Goal: Use online tool/utility: Utilize a website feature to perform a specific function

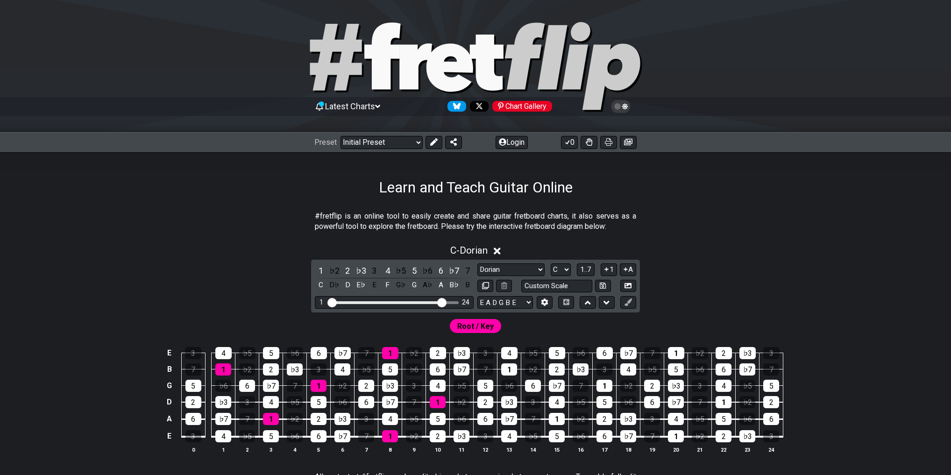
select select "Dorian"
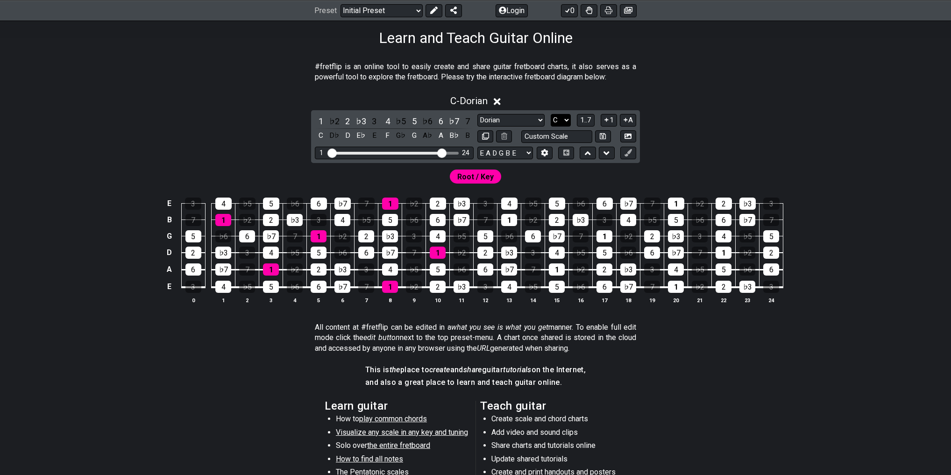
click at [564, 120] on select "A♭ A A♯ B♭ B C C♯ D♭ D D♯ E♭ E F F♯ G♭ G G♯" at bounding box center [561, 120] width 20 height 13
select select "E"
click at [551, 114] on select "A♭ A A♯ B♭ B C C♯ D♭ D D♯ E♭ E F F♯ G♭ G G♯" at bounding box center [561, 120] width 20 height 13
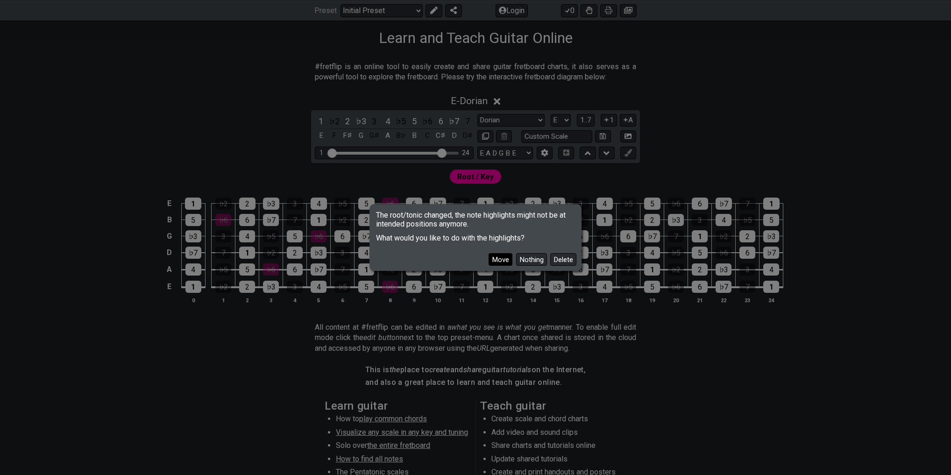
click at [503, 263] on button "Move" at bounding box center [501, 259] width 24 height 13
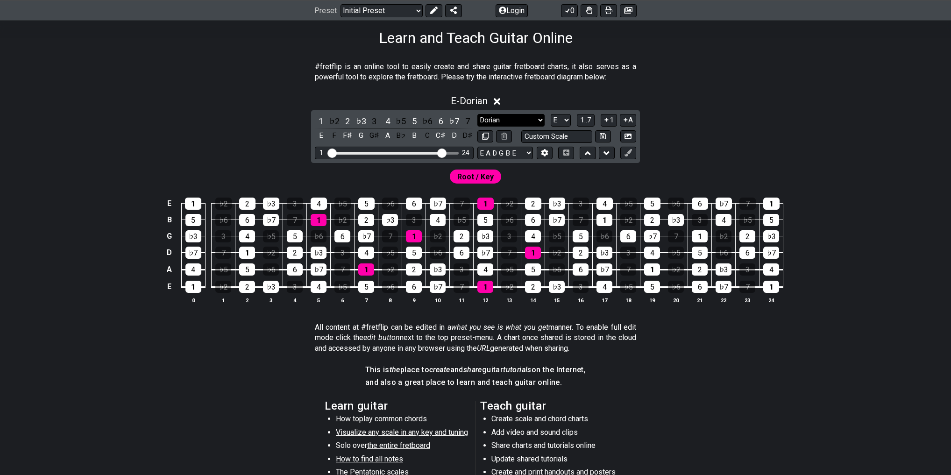
click at [521, 115] on select "Minor Pentatonic Click to edit Minor Pentatonic Major Pentatonic Minor Blues Ma…" at bounding box center [511, 120] width 67 height 13
click at [265, 166] on div "Root / Key" at bounding box center [475, 174] width 729 height 22
click at [526, 117] on select "Minor Pentatonic Click to edit Minor Pentatonic Major Pentatonic Minor Blues Ma…" at bounding box center [511, 120] width 67 height 13
click at [478, 114] on select "Minor Pentatonic Click to edit Minor Pentatonic Major Pentatonic Minor Blues Ma…" at bounding box center [511, 120] width 67 height 13
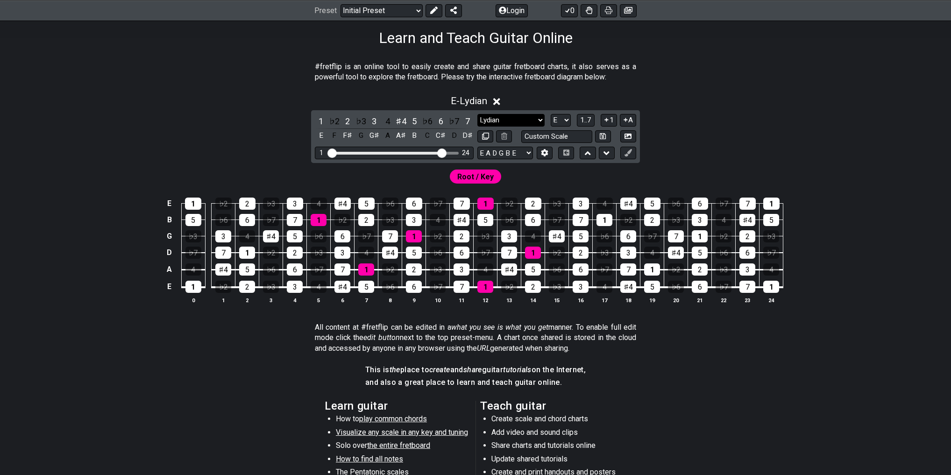
click at [523, 121] on select "Minor Pentatonic Click to edit Minor Pentatonic Major Pentatonic Minor Blues Ma…" at bounding box center [511, 120] width 67 height 13
select select "Phrygian"
click at [478, 114] on select "Minor Pentatonic Click to edit Minor Pentatonic Major Pentatonic Minor Blues Ma…" at bounding box center [511, 120] width 67 height 13
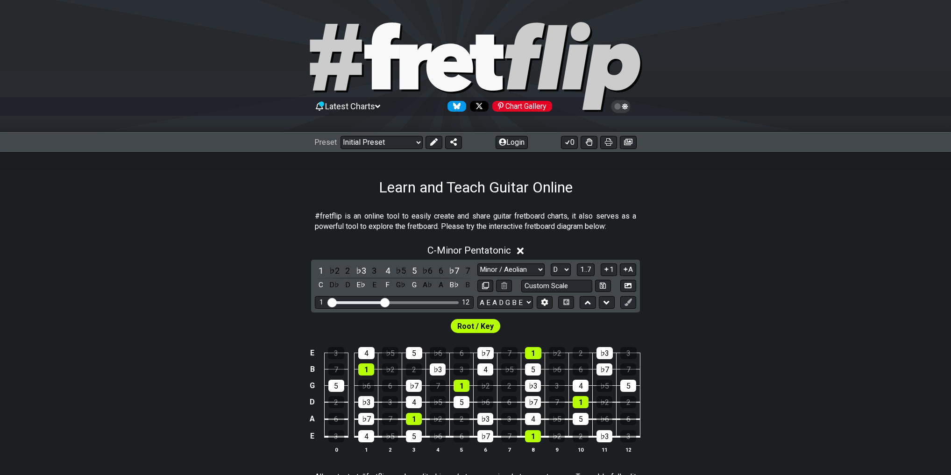
select select "Minor / Aeolian"
select select "D"
select select "A E A D G B E"
